Goal: Check status: Check status

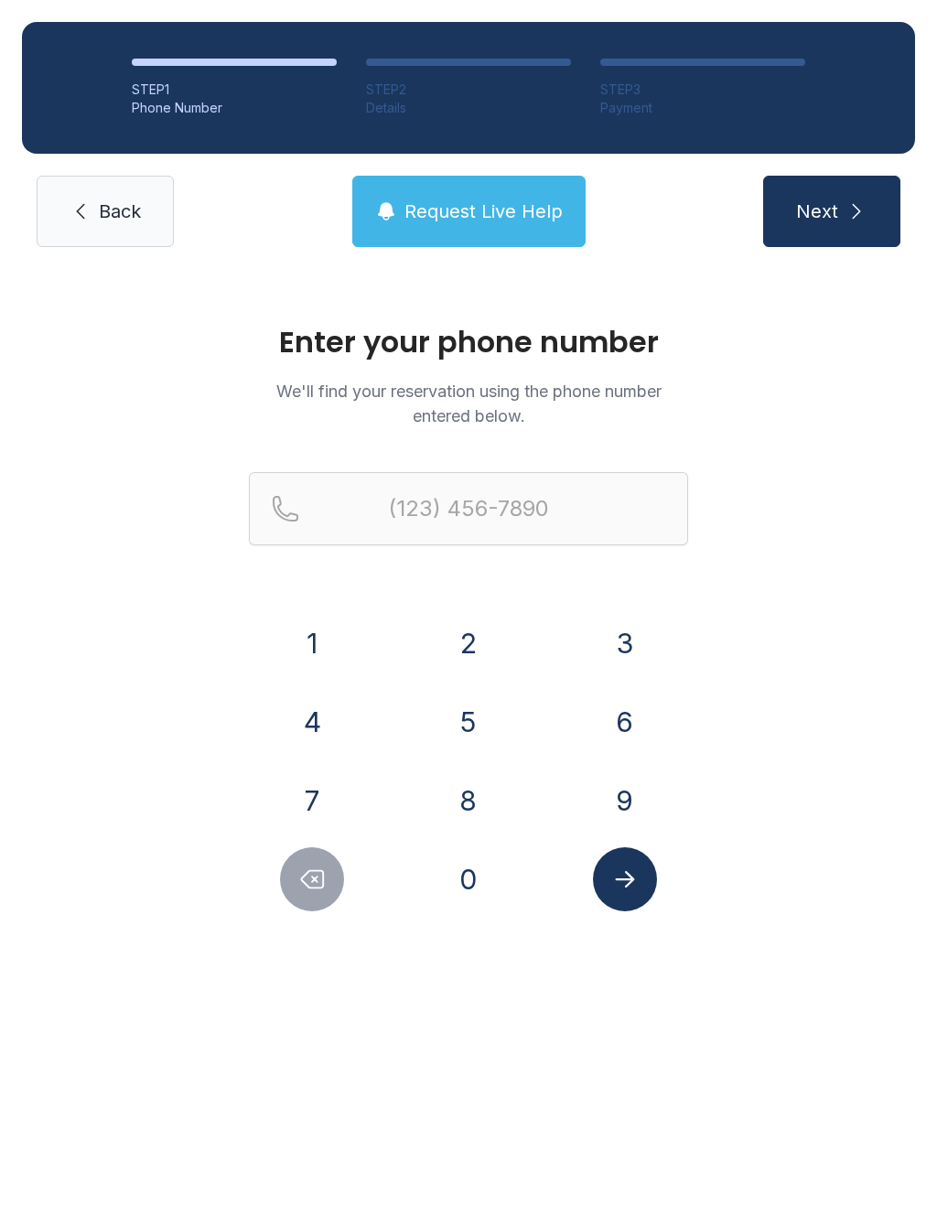
click at [624, 712] on button "6" at bounding box center [625, 722] width 64 height 64
click at [332, 648] on button "1" at bounding box center [312, 643] width 64 height 64
click at [483, 732] on button "5" at bounding box center [468, 722] width 64 height 64
click at [613, 797] on button "9" at bounding box center [625, 800] width 64 height 64
click at [612, 796] on button "9" at bounding box center [625, 800] width 64 height 64
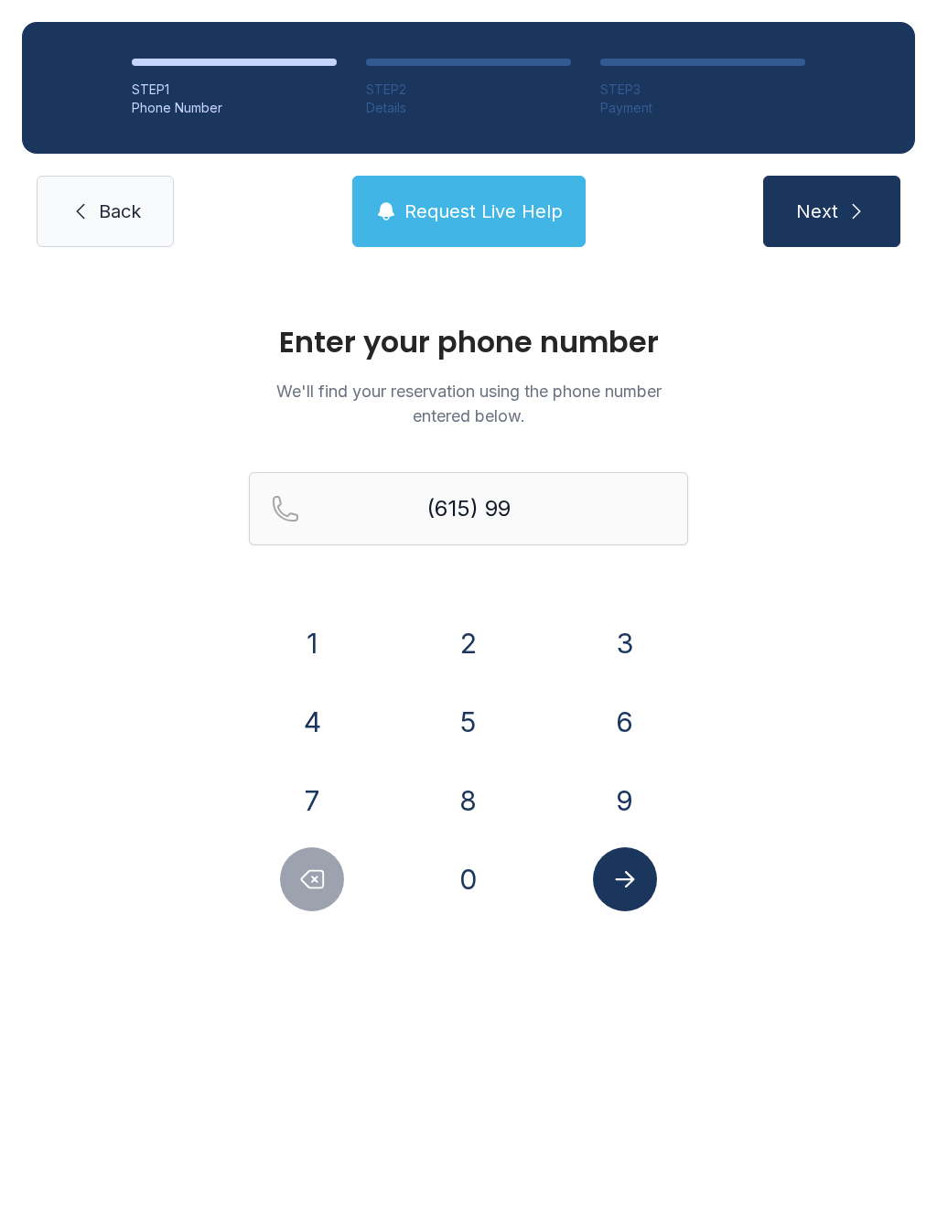
click at [479, 733] on button "5" at bounding box center [468, 722] width 64 height 64
click at [470, 790] on button "8" at bounding box center [468, 800] width 64 height 64
click at [476, 786] on button "8" at bounding box center [468, 800] width 64 height 64
click at [652, 733] on button "6" at bounding box center [625, 722] width 64 height 64
click at [474, 721] on button "5" at bounding box center [468, 722] width 64 height 64
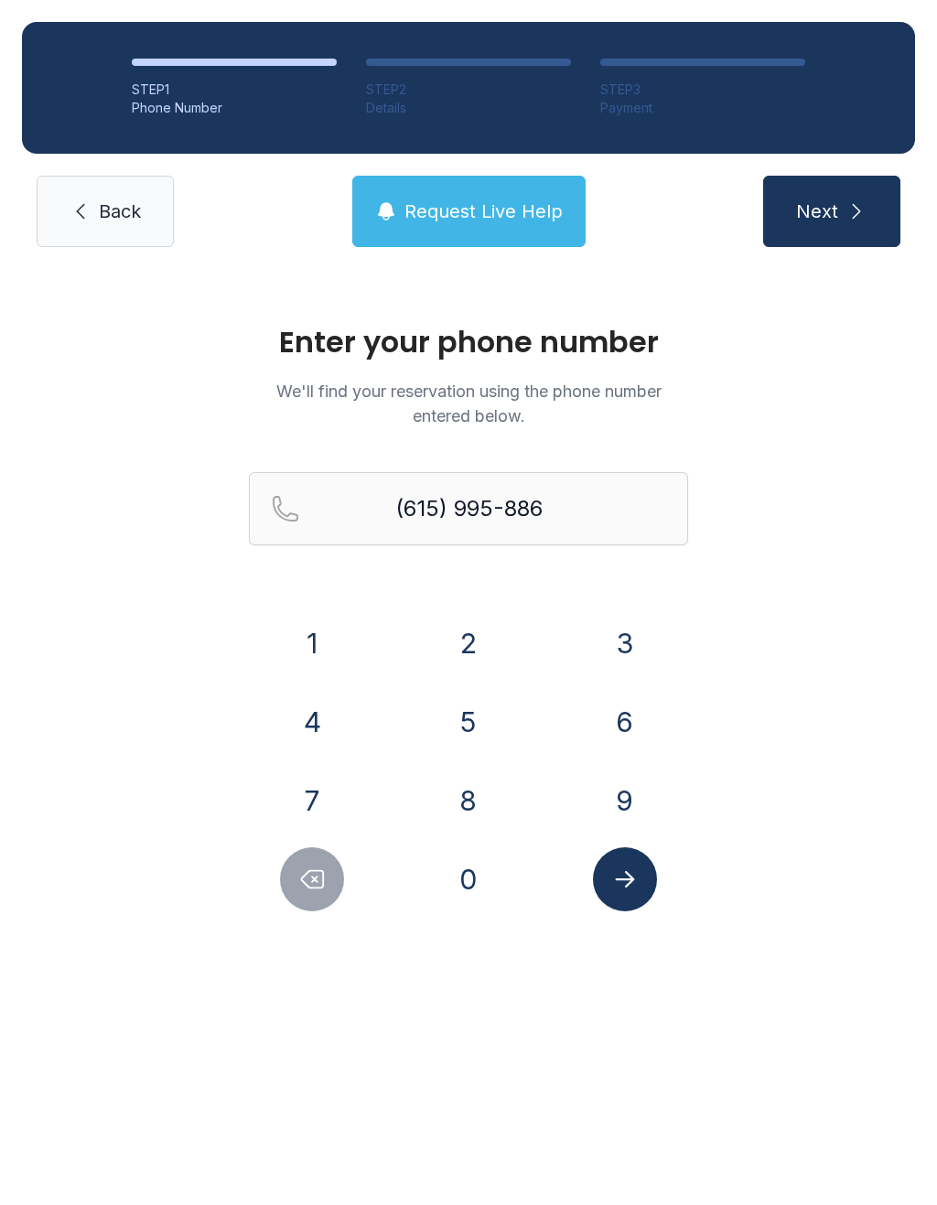
type input "[PHONE_NUMBER]"
click at [617, 887] on icon "Submit lookup form" at bounding box center [624, 878] width 27 height 27
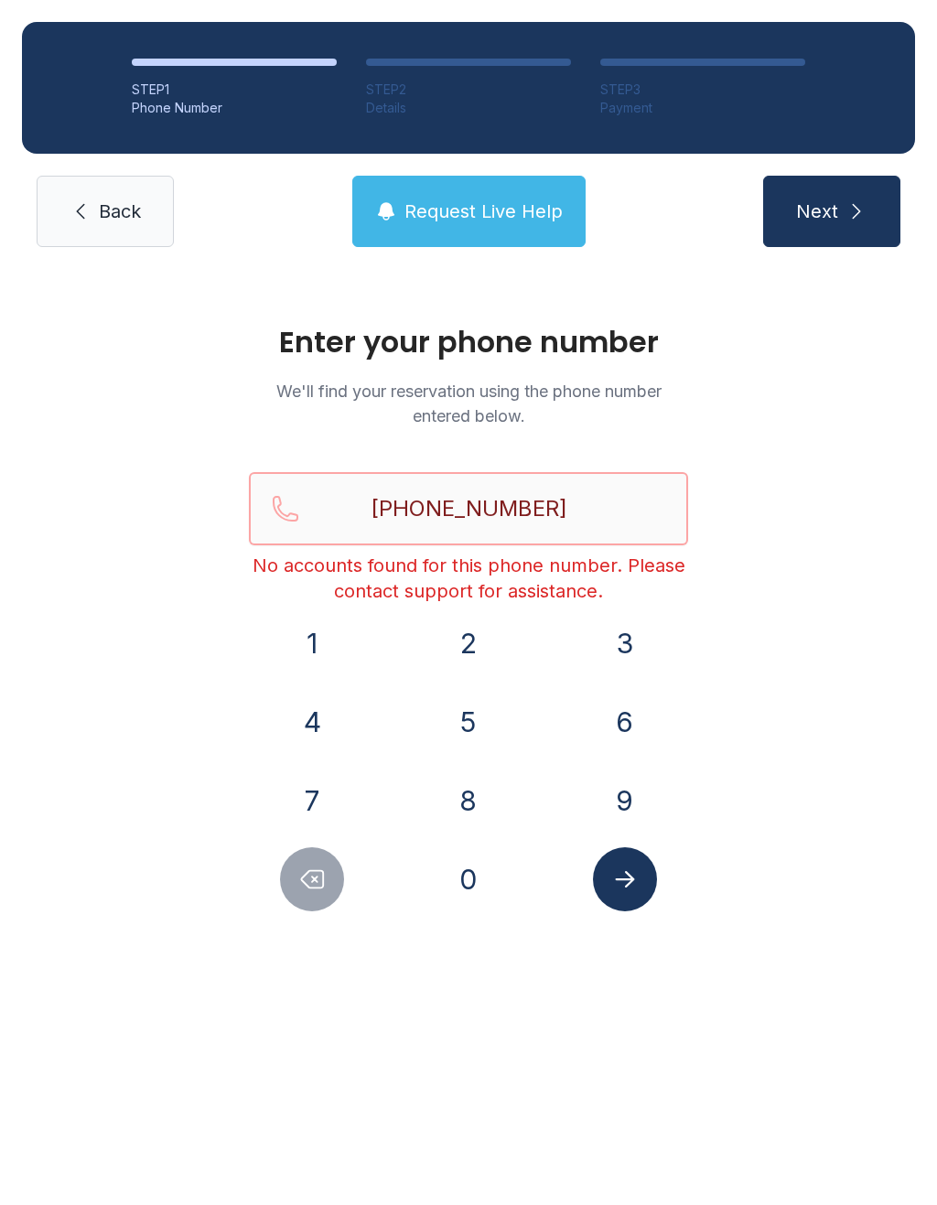
click at [831, 211] on button "Next" at bounding box center [831, 211] width 137 height 71
click at [100, 209] on span "Back" at bounding box center [120, 212] width 42 height 26
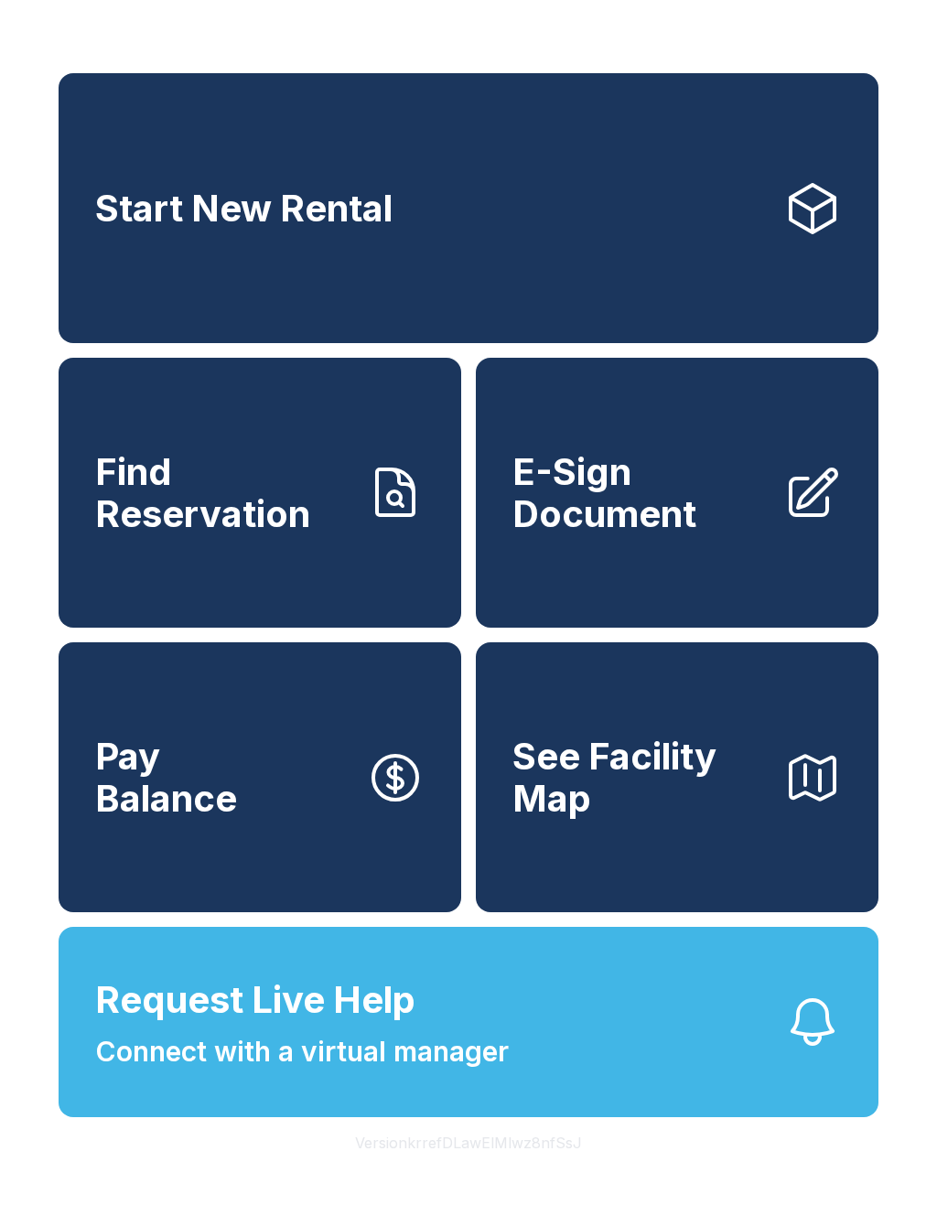
click at [252, 581] on link "Find Reservation" at bounding box center [260, 493] width 403 height 270
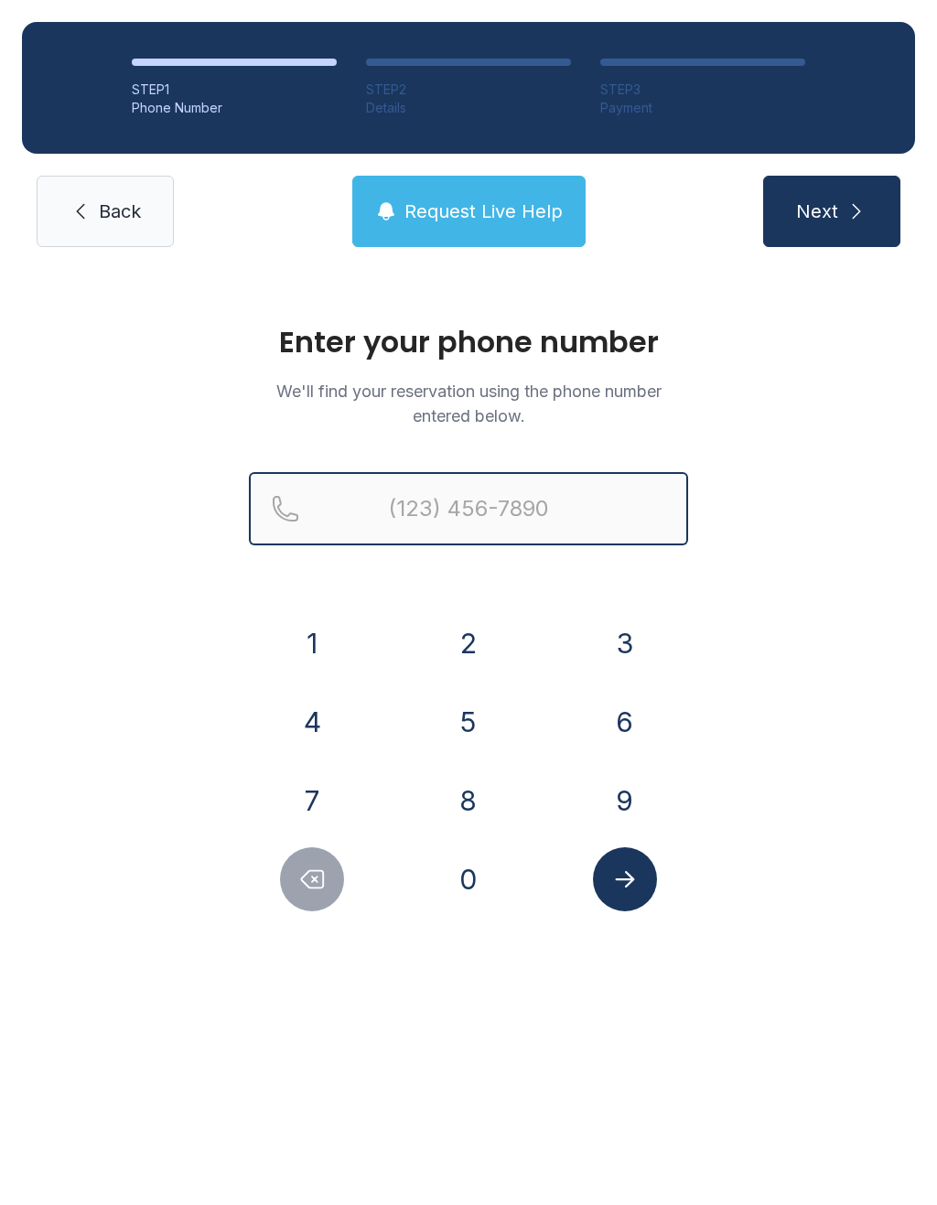
click at [452, 510] on input "Reservation phone number" at bounding box center [468, 508] width 439 height 73
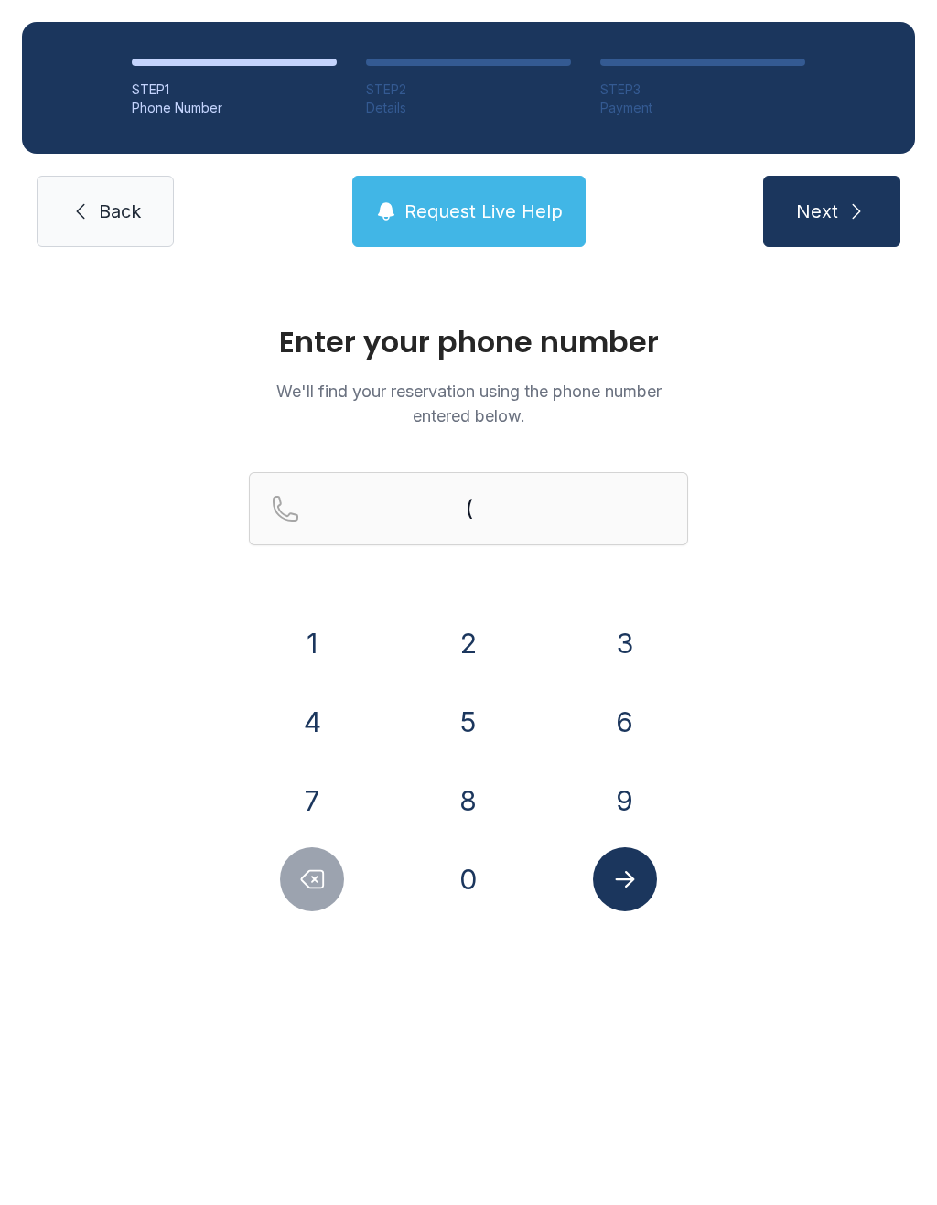
click at [635, 714] on button "6" at bounding box center [625, 722] width 64 height 64
click at [295, 640] on button "1" at bounding box center [312, 643] width 64 height 64
click at [470, 720] on button "5" at bounding box center [468, 722] width 64 height 64
click at [607, 789] on button "9" at bounding box center [625, 800] width 64 height 64
click at [606, 789] on button "9" at bounding box center [625, 800] width 64 height 64
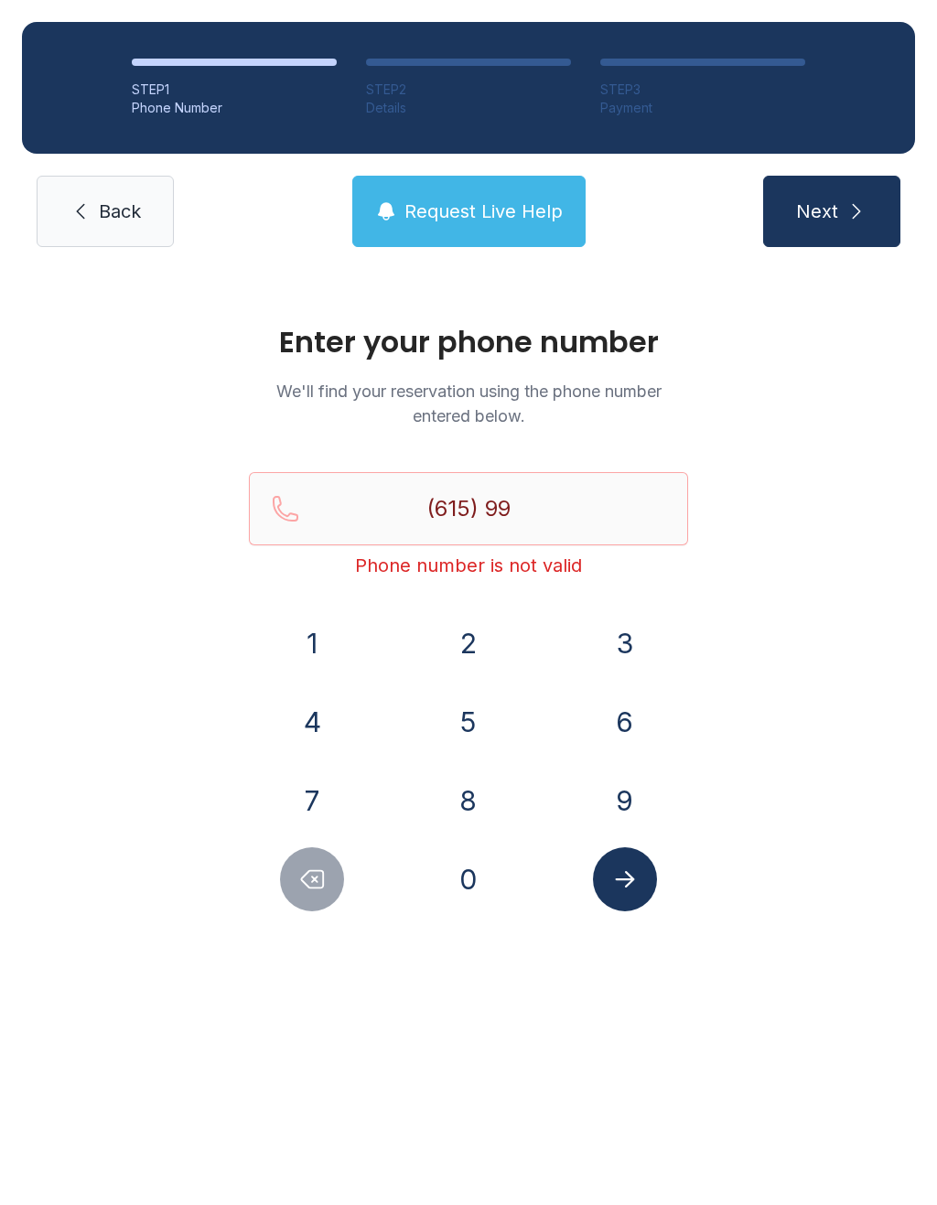
click at [463, 724] on button "5" at bounding box center [468, 722] width 64 height 64
click at [477, 791] on button "8" at bounding box center [468, 800] width 64 height 64
click at [485, 791] on button "8" at bounding box center [468, 800] width 64 height 64
click at [628, 712] on button "6" at bounding box center [625, 722] width 64 height 64
click at [458, 717] on button "5" at bounding box center [468, 722] width 64 height 64
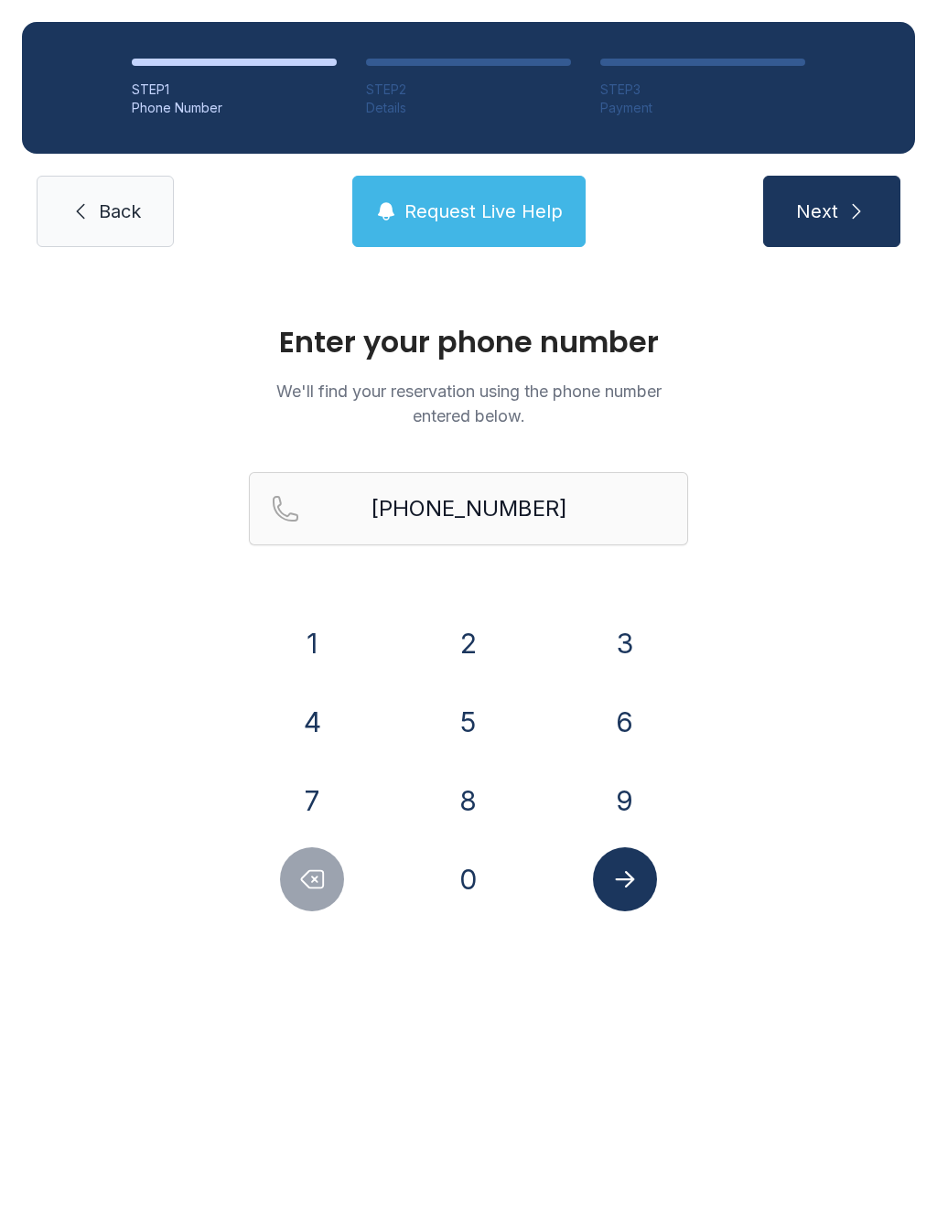
click at [827, 208] on span "Next" at bounding box center [817, 212] width 42 height 26
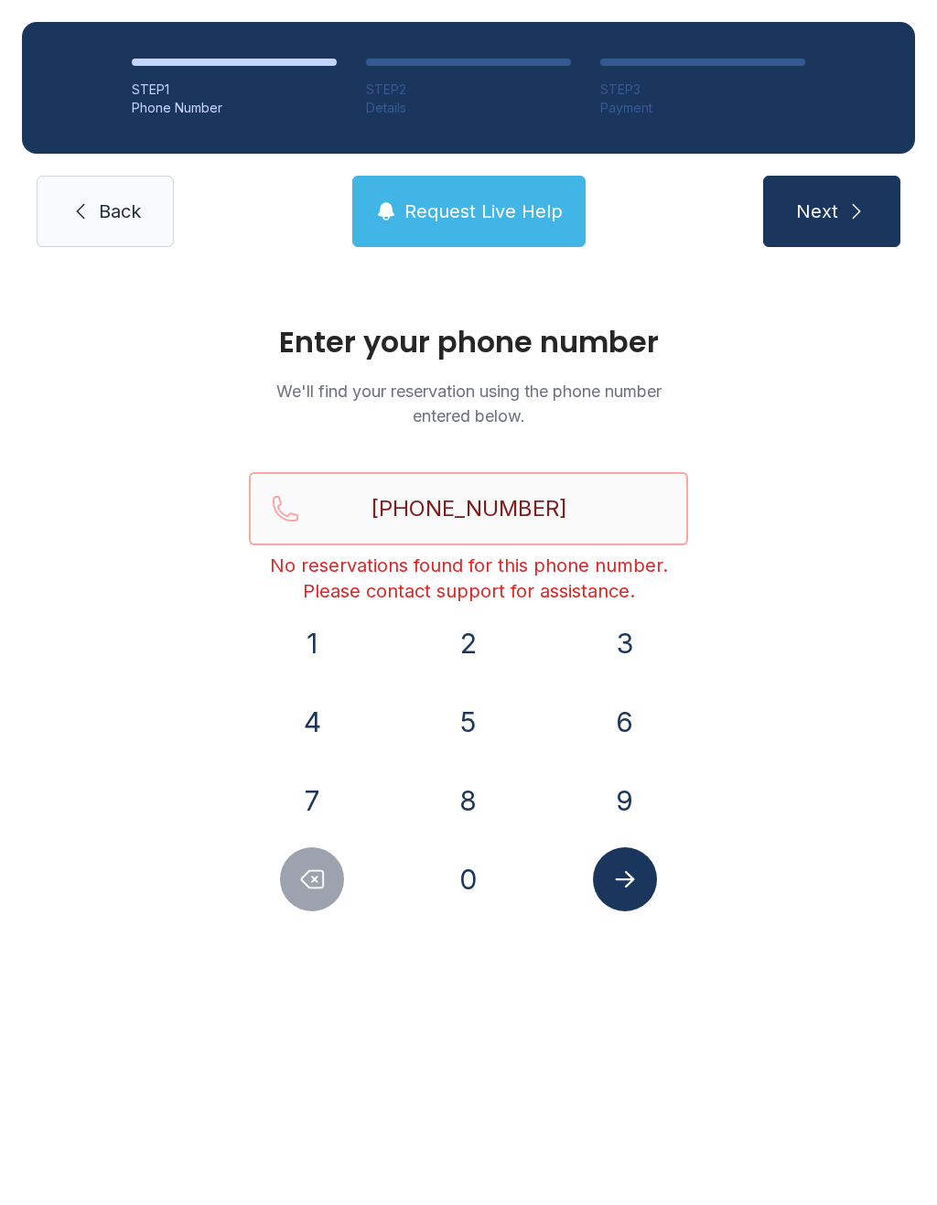
click at [593, 513] on input "[PHONE_NUMBER]" at bounding box center [468, 508] width 439 height 73
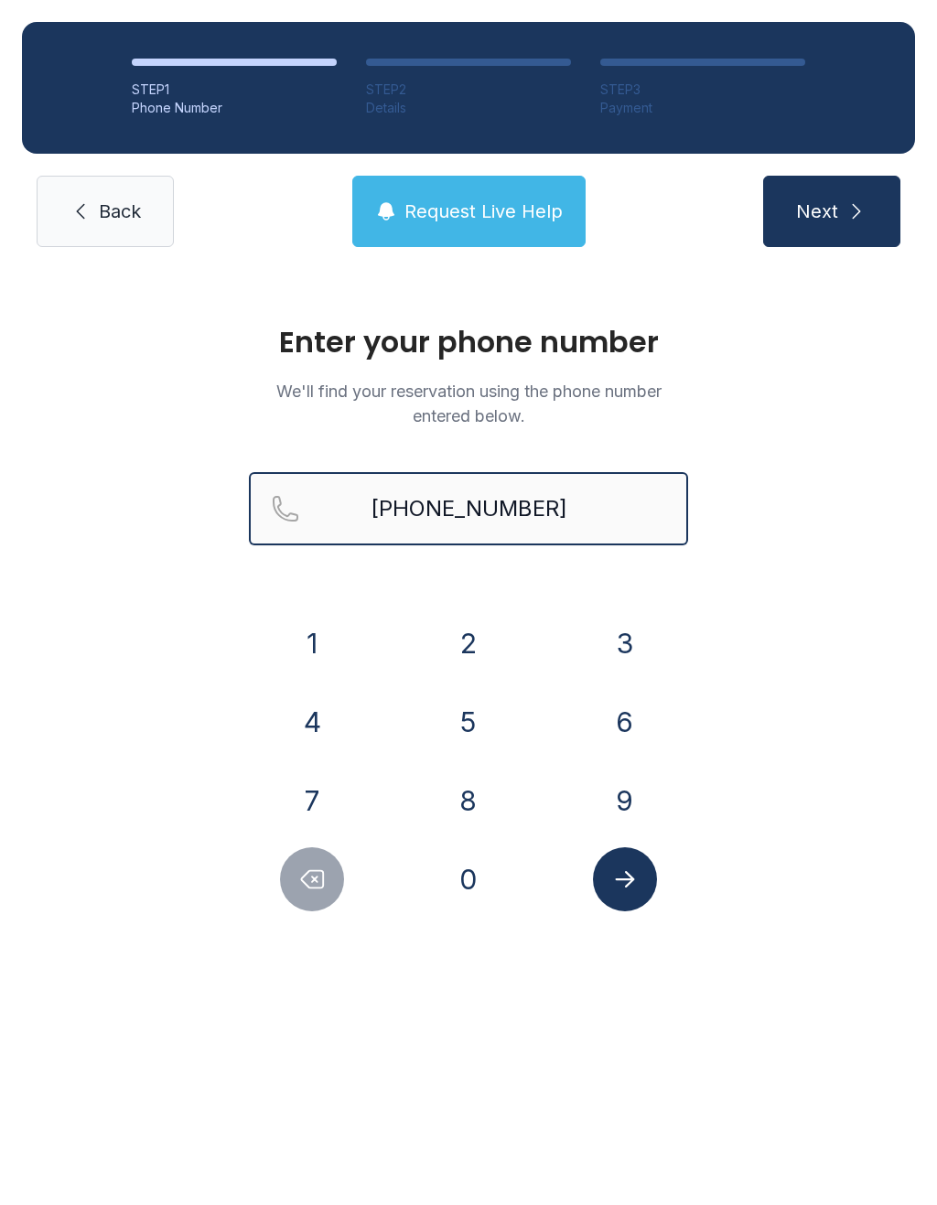
type input "[PHONE_NUMBER]"
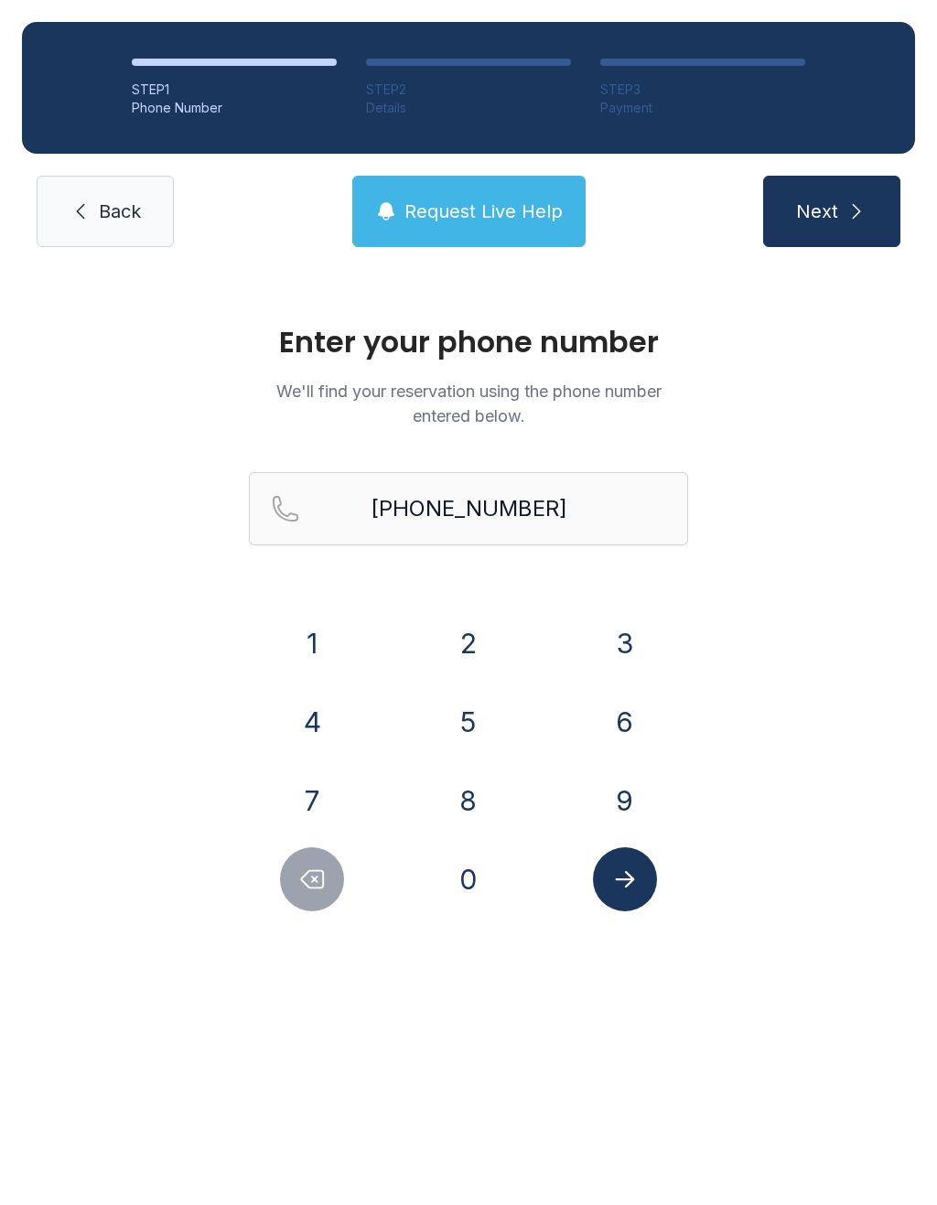
click at [836, 199] on span "Next" at bounding box center [817, 212] width 42 height 26
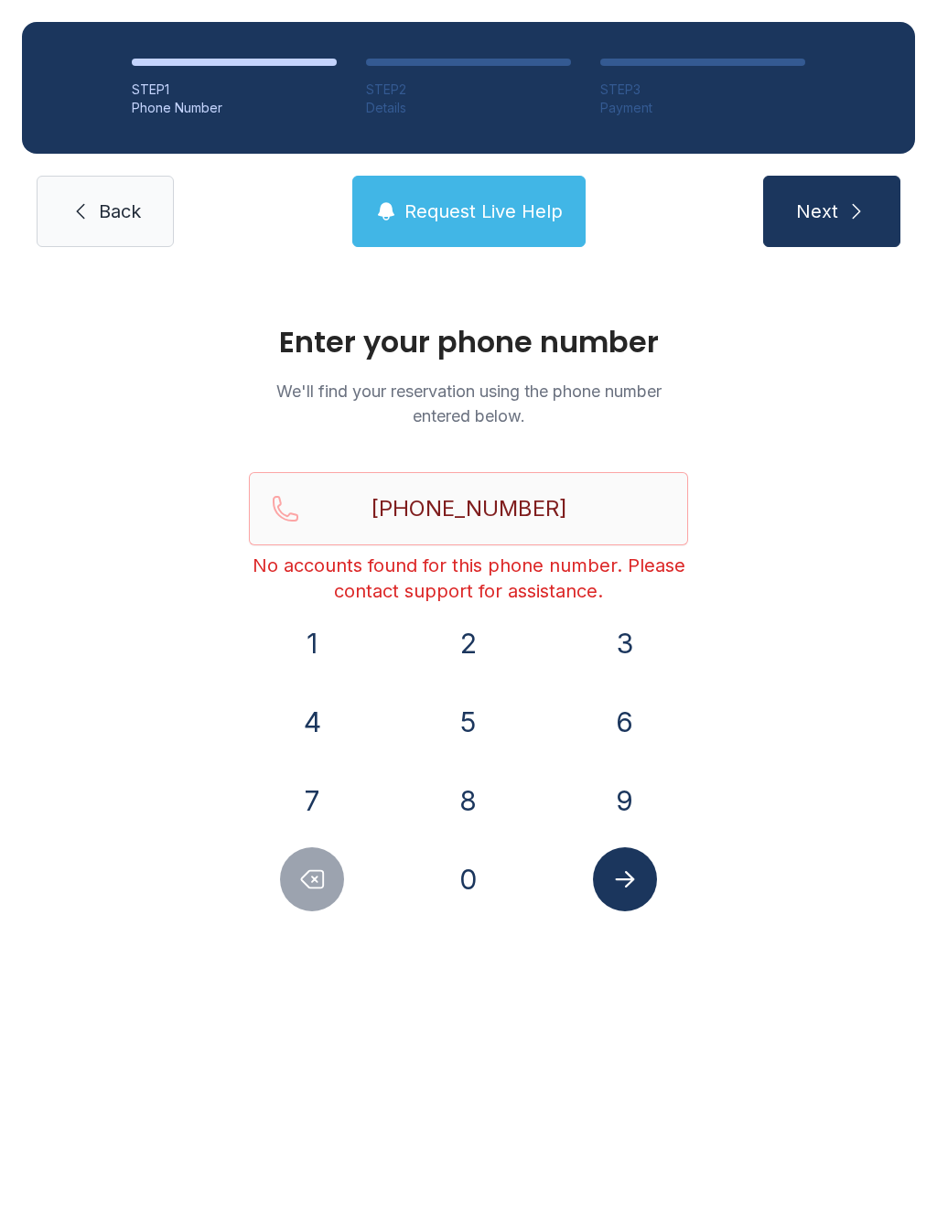
click at [114, 209] on span "Back" at bounding box center [120, 212] width 42 height 26
